Goal: Check status: Check status

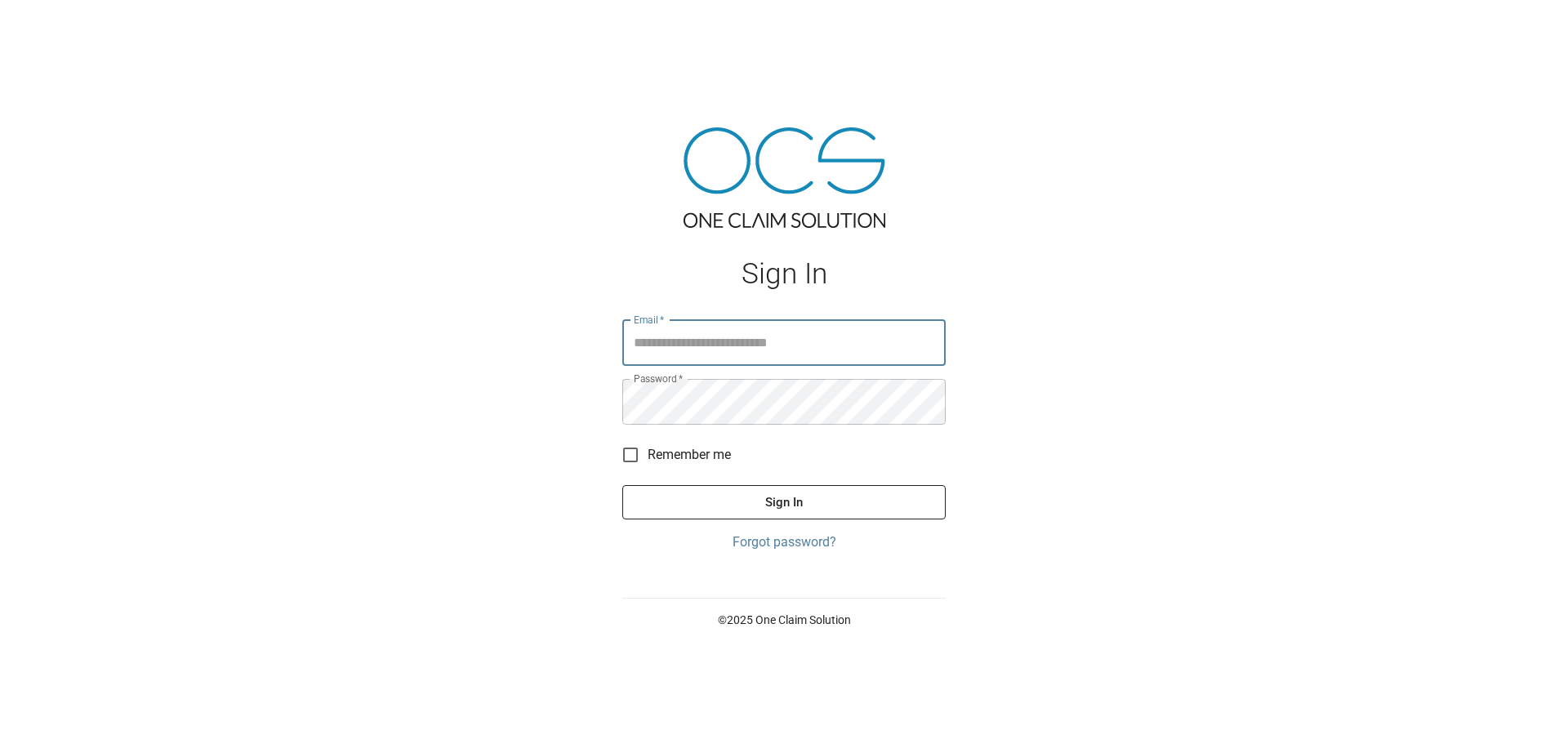
type input "**********"
click at [868, 506] on button "Sign In" at bounding box center [784, 502] width 324 height 34
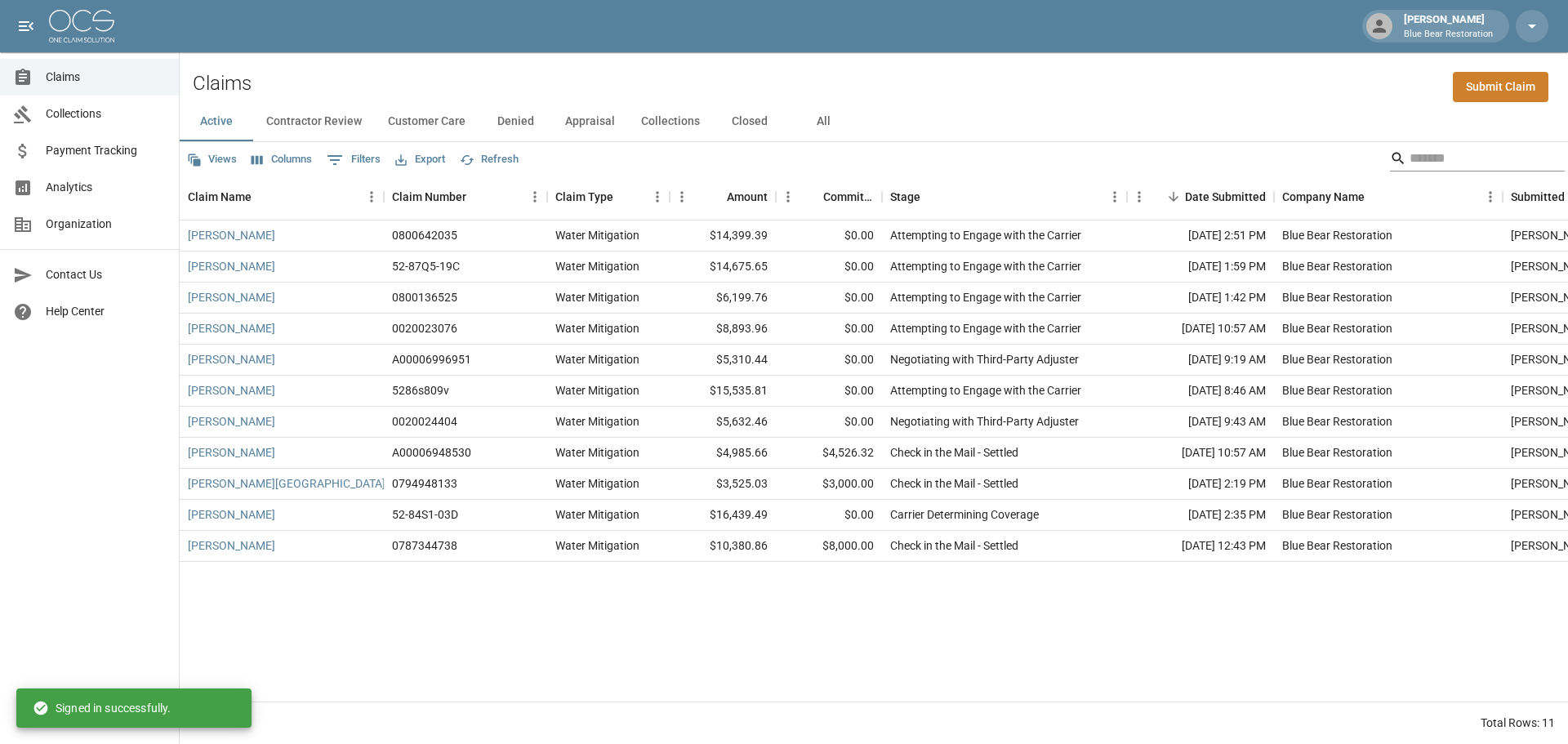
click at [1465, 164] on input "Search" at bounding box center [1475, 159] width 131 height 26
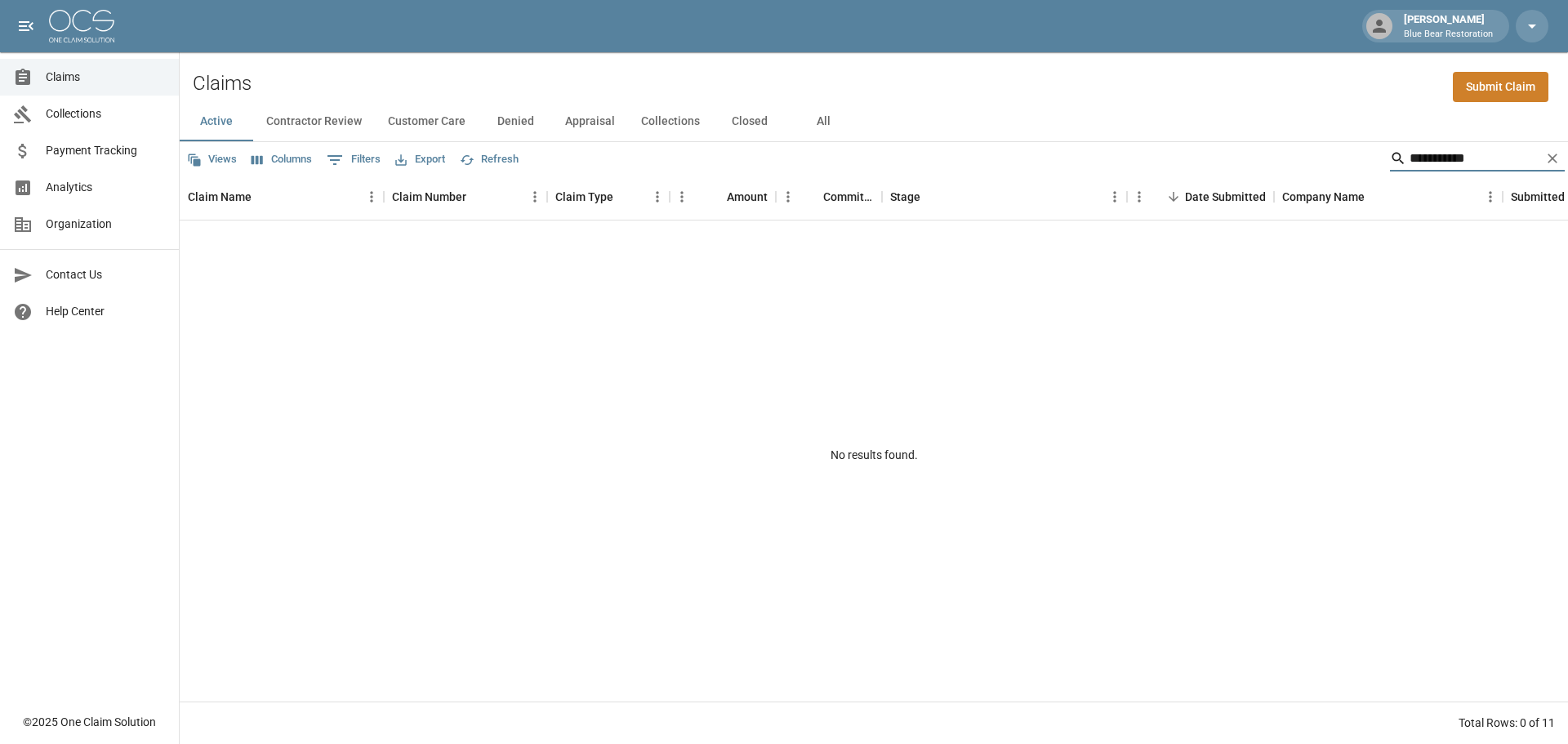
type input "**********"
click at [315, 118] on button "Contractor Review" at bounding box center [314, 121] width 122 height 39
click at [810, 115] on button "All" at bounding box center [823, 121] width 74 height 39
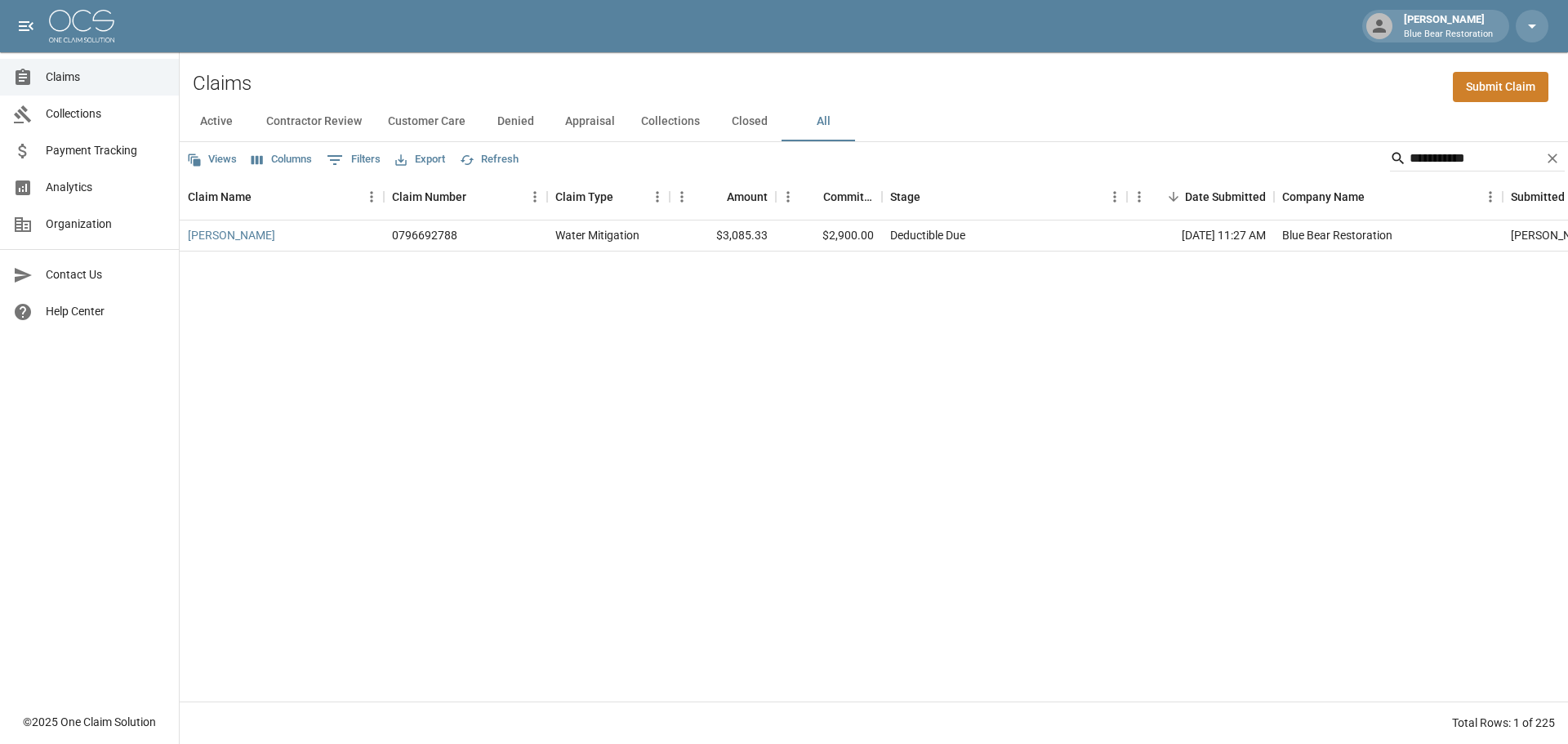
click at [793, 310] on div "[PERSON_NAME] 0796692788 Water Mitigation $3,085.33 $2,900.00 Deductible Due [D…" at bounding box center [943, 460] width 1527 height 481
click at [194, 236] on link "[PERSON_NAME]" at bounding box center [232, 235] width 88 height 17
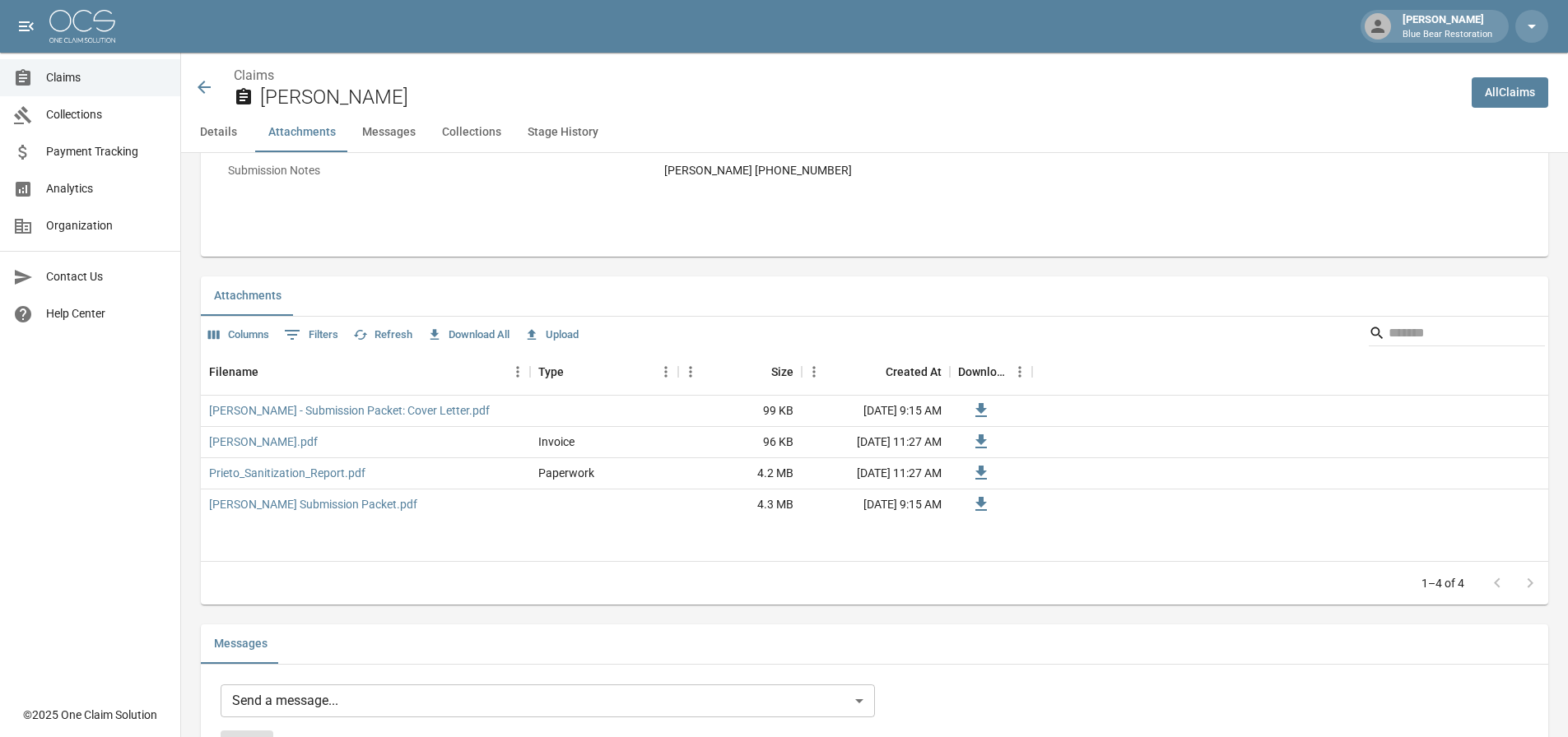
scroll to position [823, 0]
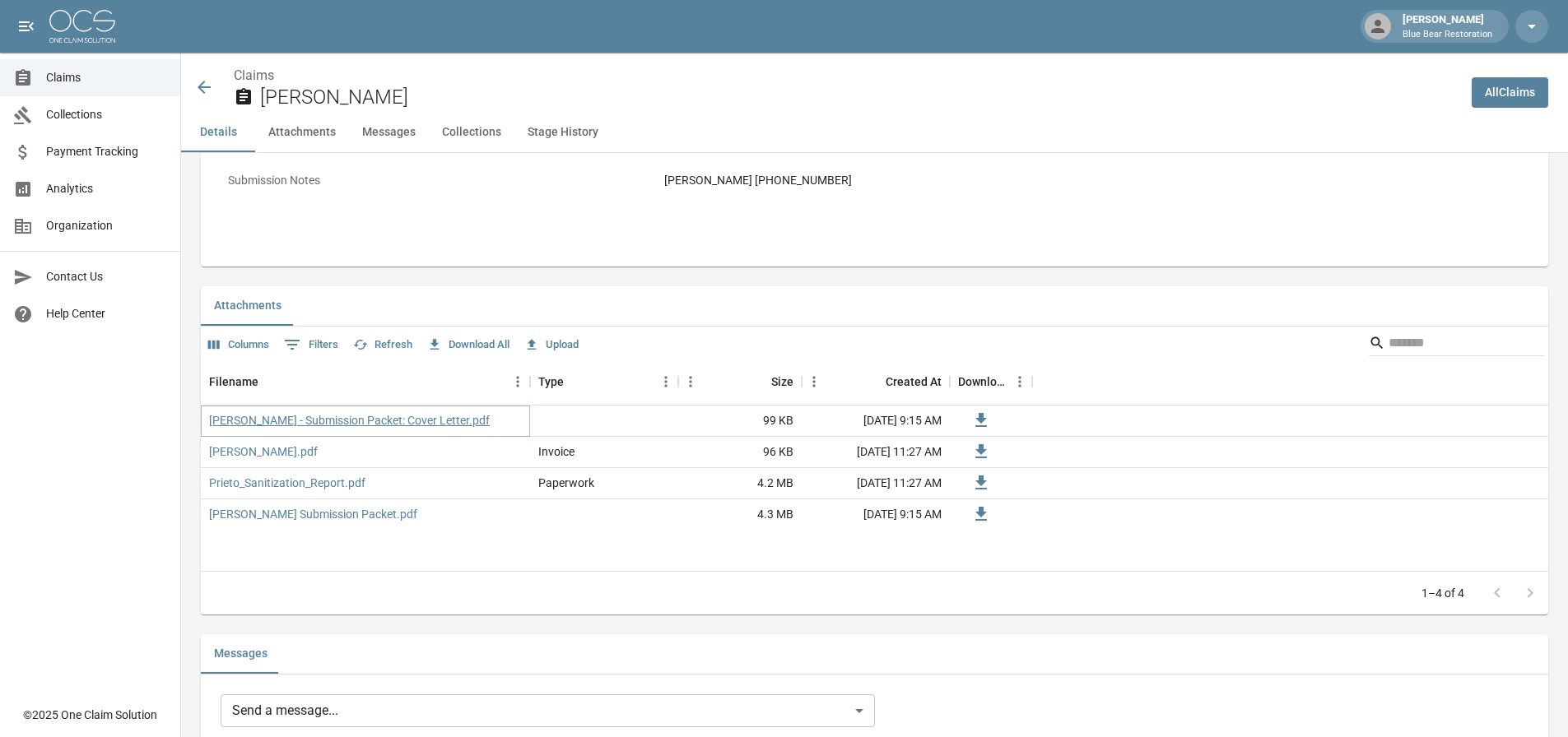
click at [300, 424] on link "[PERSON_NAME] - Submission Packet: Cover Letter.pdf" at bounding box center [349, 420] width 280 height 17
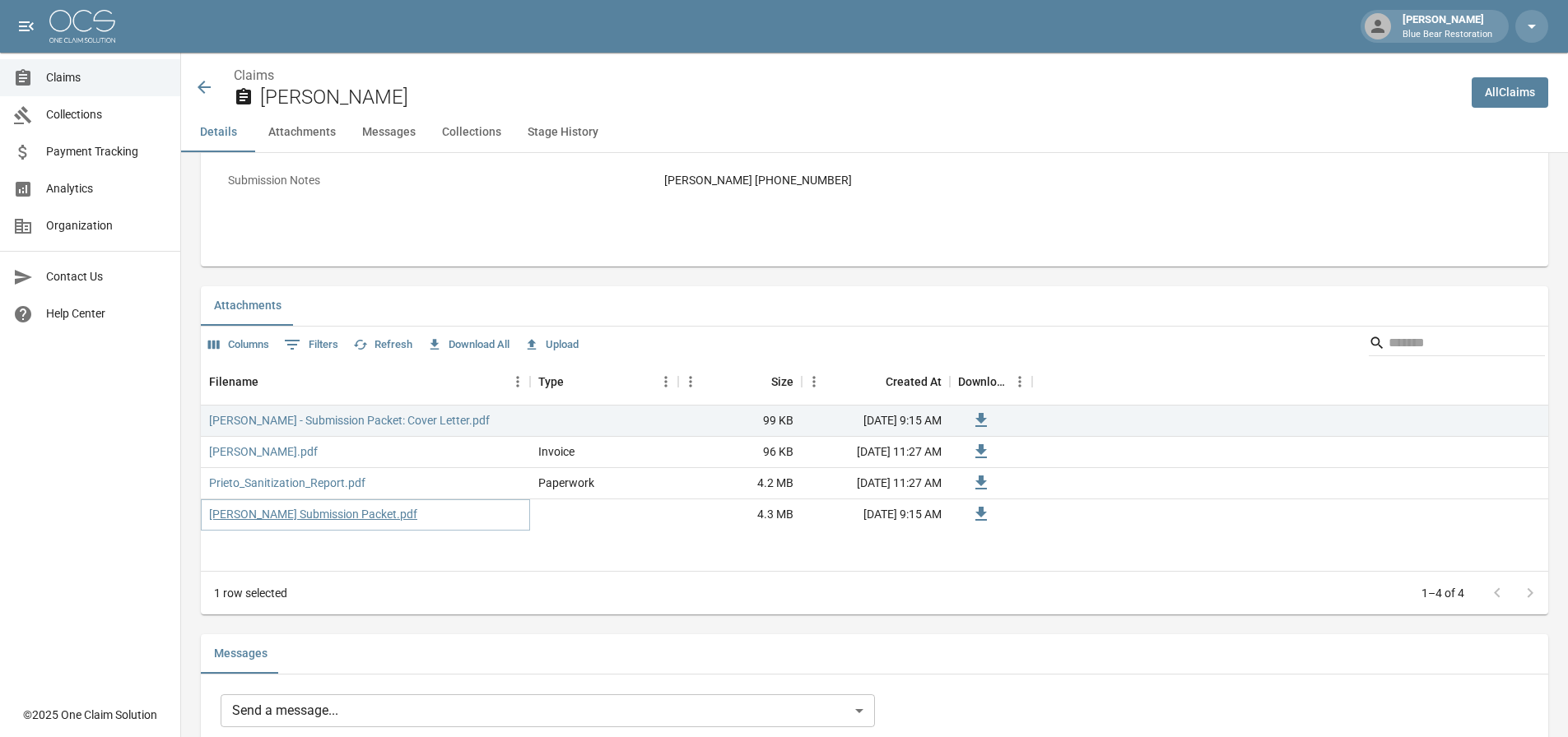
click at [334, 519] on link "[PERSON_NAME] Submission Packet.pdf" at bounding box center [314, 514] width 209 height 17
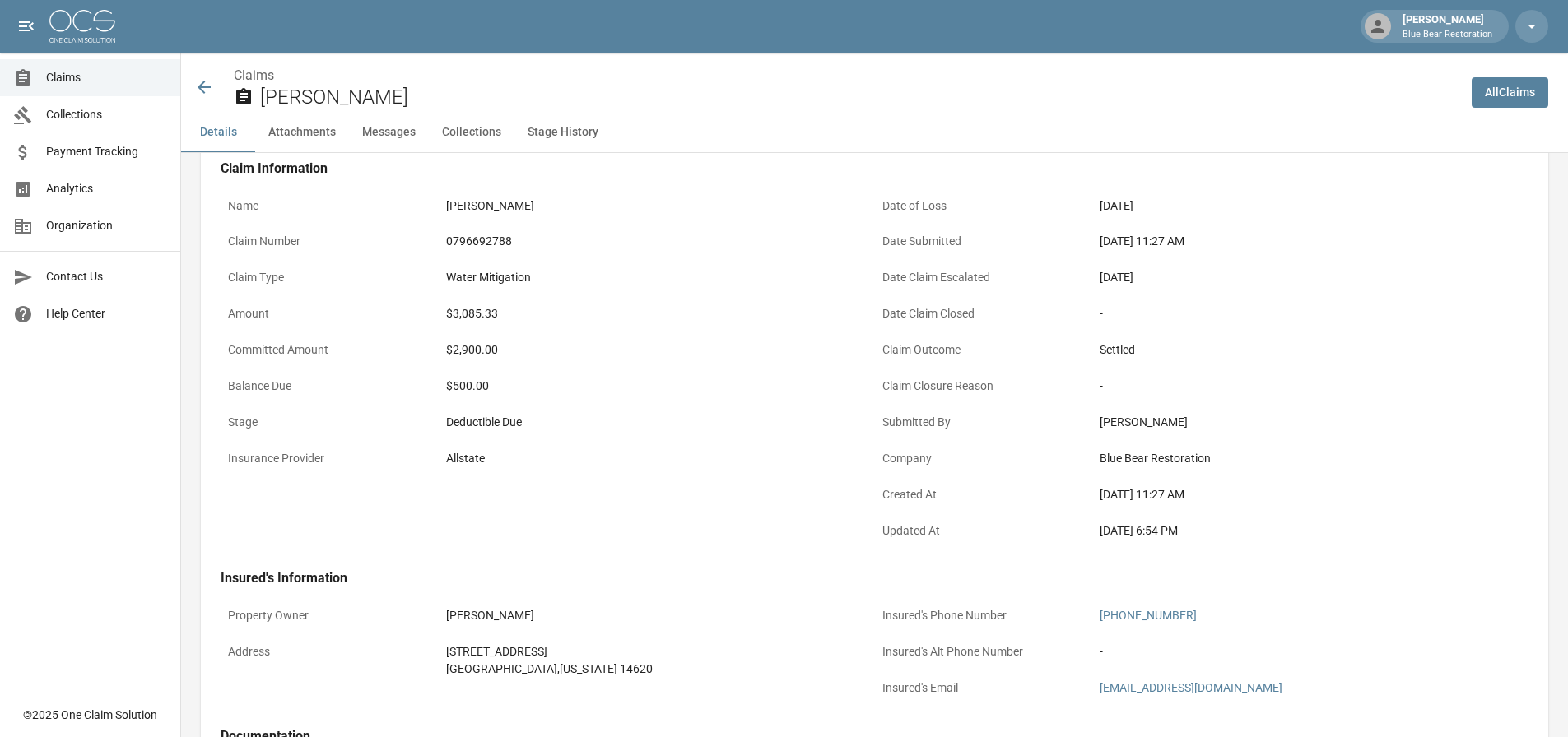
scroll to position [0, 0]
